Goal: Information Seeking & Learning: Understand process/instructions

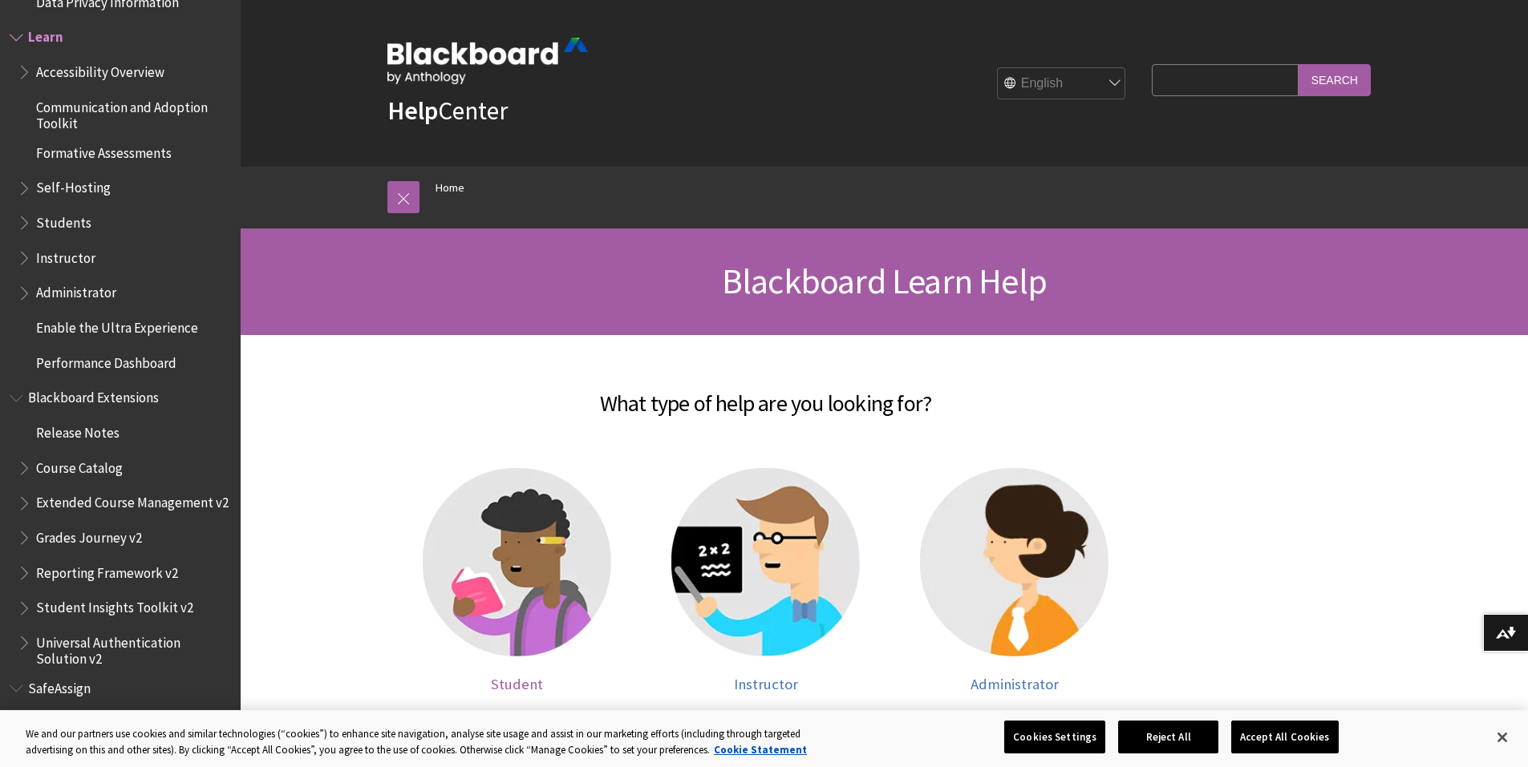
click at [517, 580] on img at bounding box center [517, 562] width 188 height 188
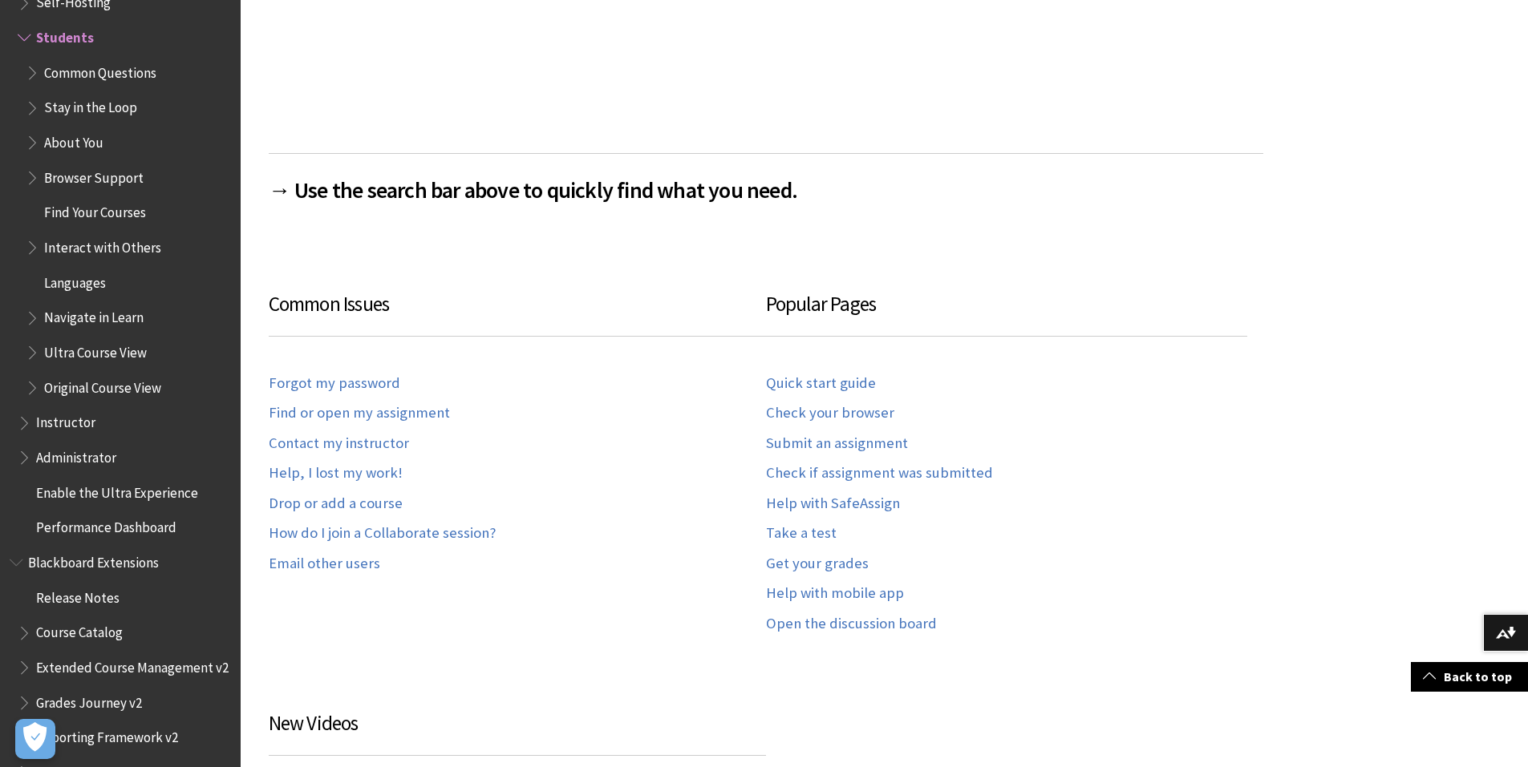
scroll to position [962, 0]
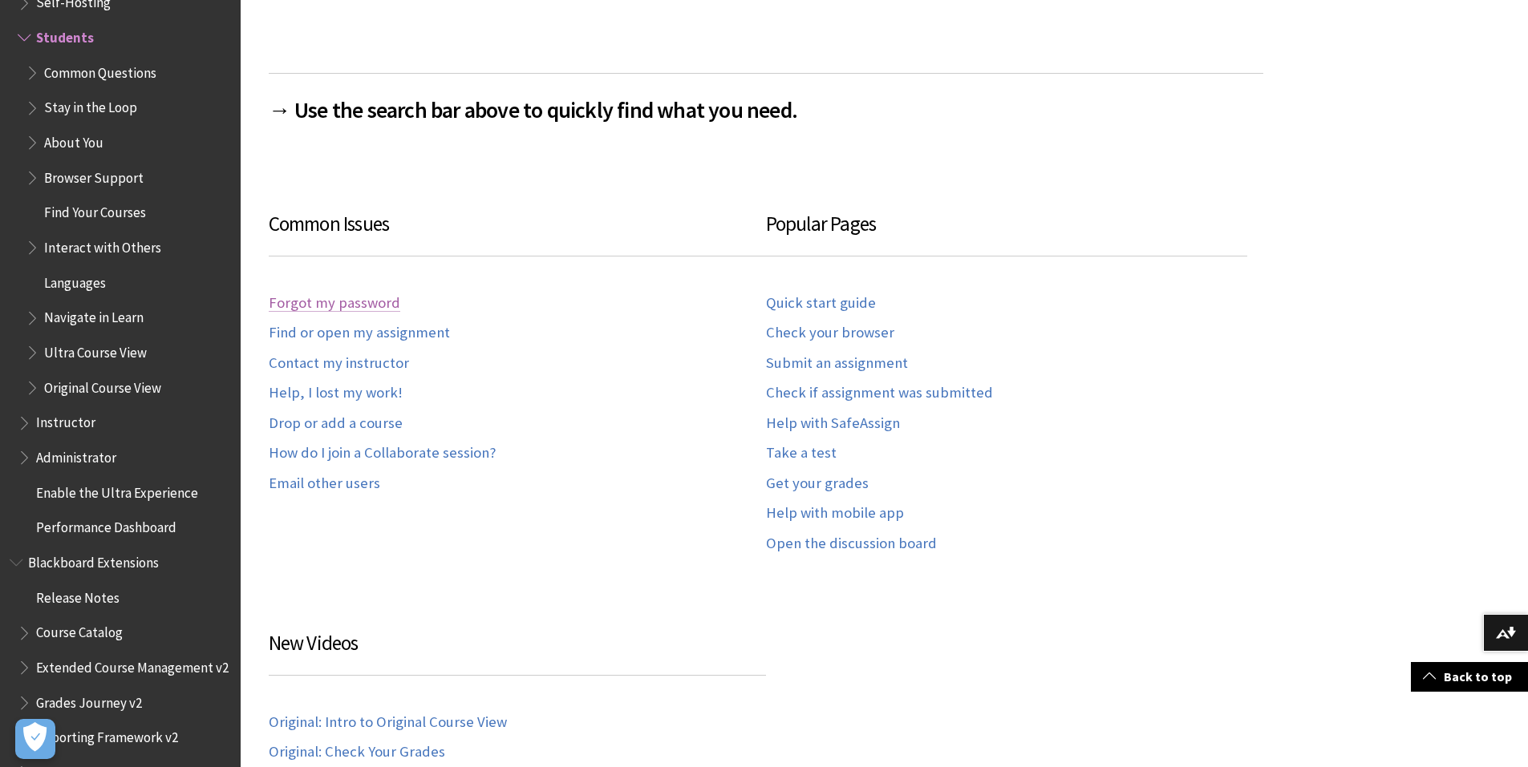
click at [362, 304] on link "Forgot my password" at bounding box center [335, 303] width 132 height 18
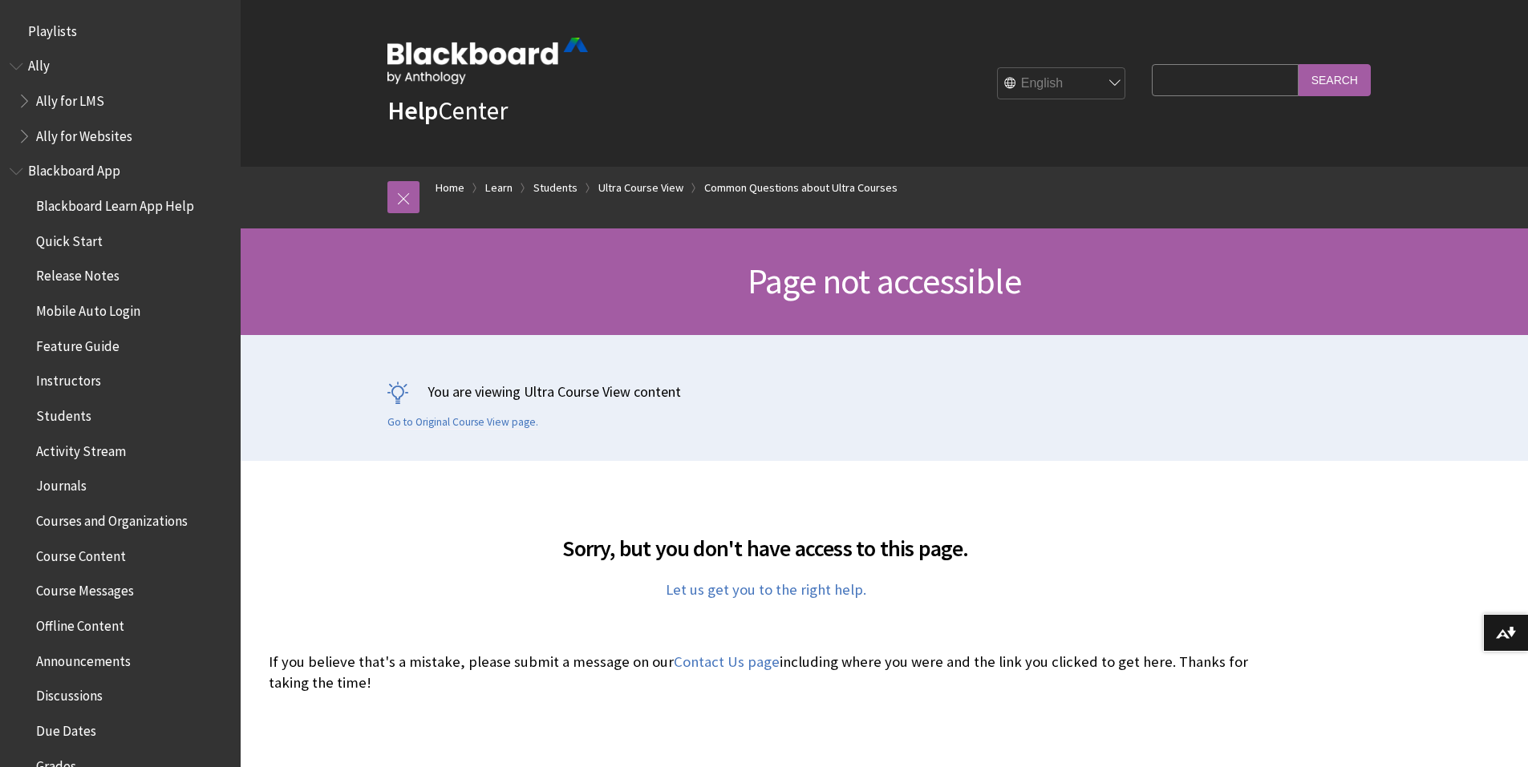
click at [31, 67] on span "Ally" at bounding box center [39, 64] width 22 height 22
